Goal: Navigation & Orientation: Find specific page/section

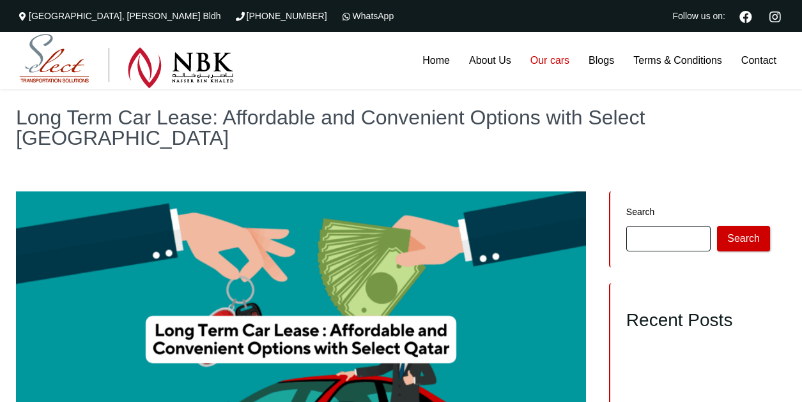
click at [542, 58] on link "Our cars" at bounding box center [550, 60] width 58 height 57
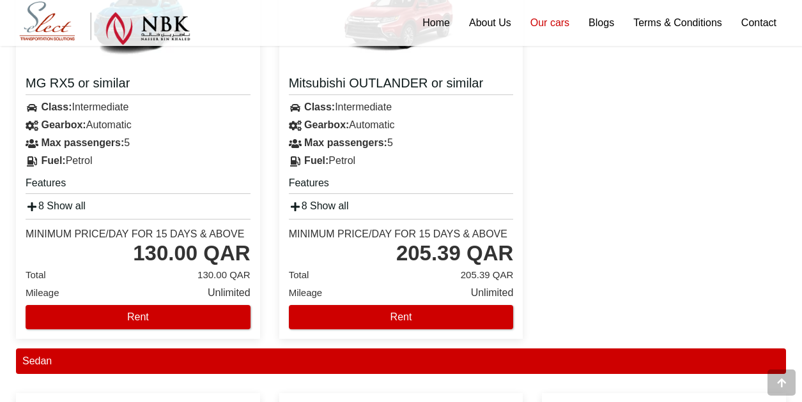
scroll to position [624, 0]
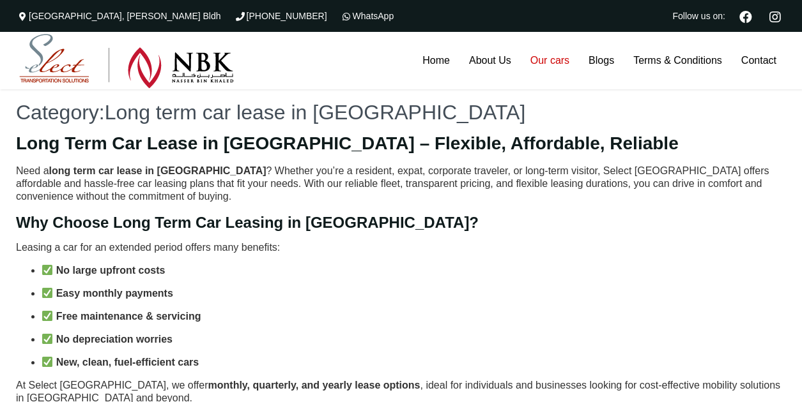
click at [542, 61] on link "Our cars" at bounding box center [550, 60] width 58 height 57
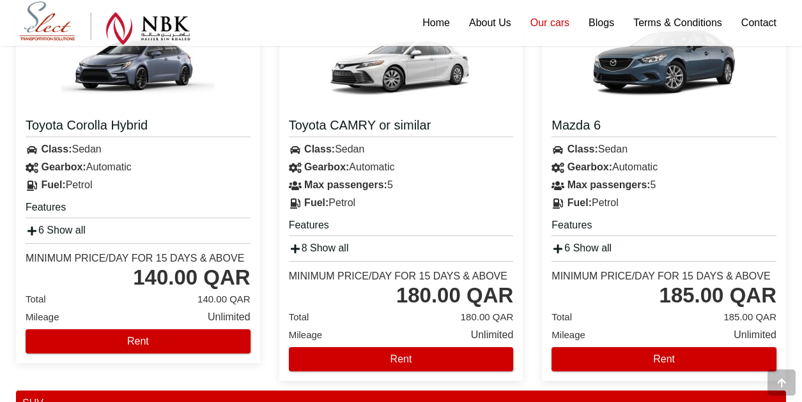
scroll to position [1551, 0]
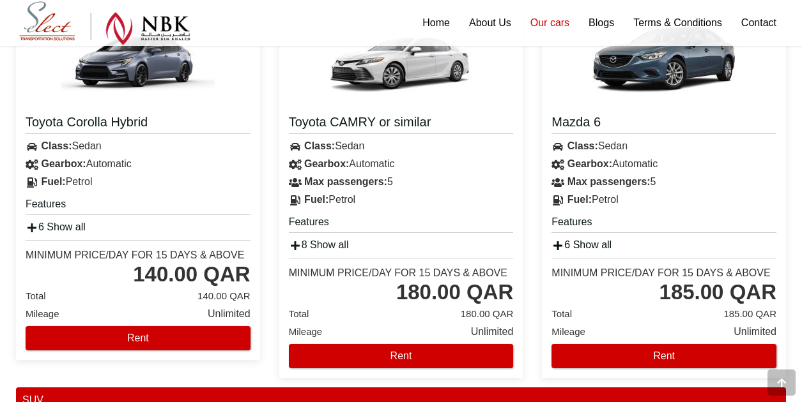
click at [588, 244] on link "6 Show all" at bounding box center [581, 245] width 60 height 11
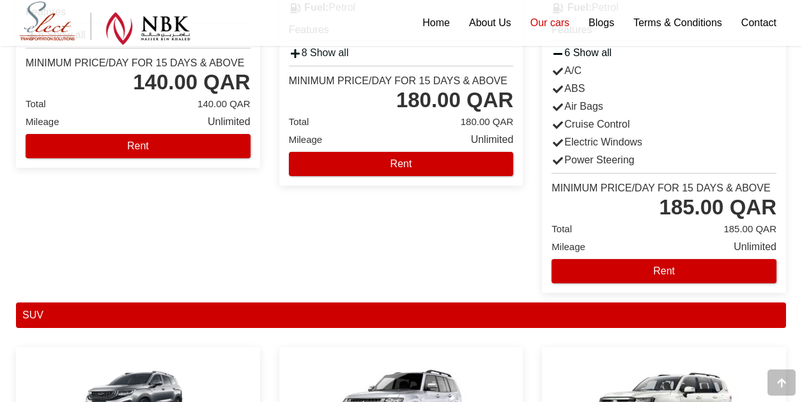
scroll to position [1726, 0]
